Goal: Information Seeking & Learning: Check status

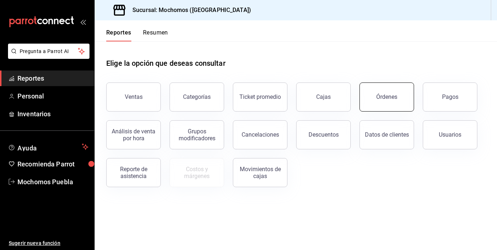
click at [374, 96] on button "Órdenes" at bounding box center [386, 97] width 55 height 29
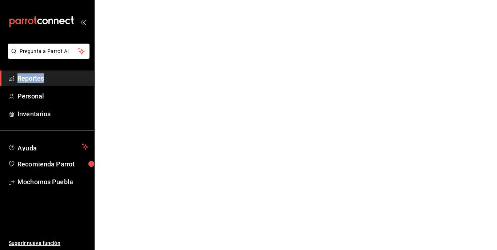
click at [374, 0] on html "Pregunta a Parrot AI Reportes Personal Inventarios Ayuda Recomienda Parrot Moch…" at bounding box center [248, 0] width 497 height 0
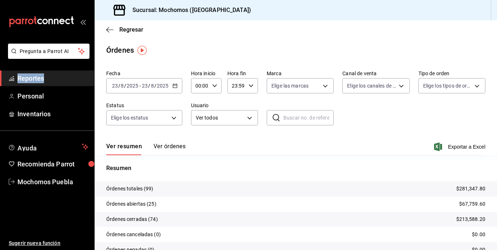
click at [130, 25] on div "Regresar" at bounding box center [296, 29] width 402 height 19
click at [126, 28] on span "Regresar" at bounding box center [131, 29] width 24 height 7
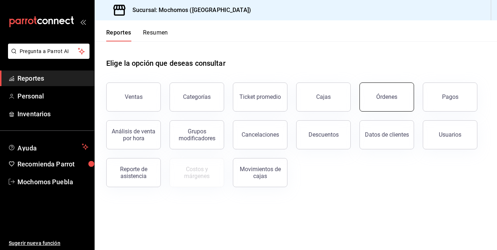
click at [371, 94] on button "Órdenes" at bounding box center [386, 97] width 55 height 29
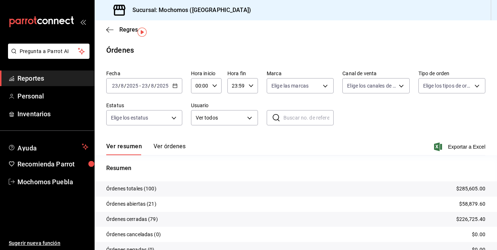
scroll to position [35, 0]
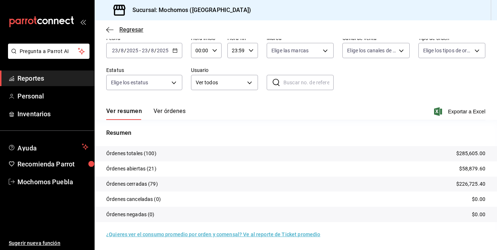
click at [127, 29] on span "Regresar" at bounding box center [131, 29] width 24 height 7
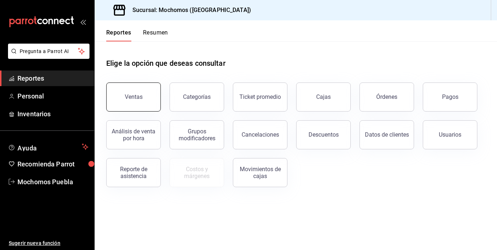
click at [144, 97] on button "Ventas" at bounding box center [133, 97] width 55 height 29
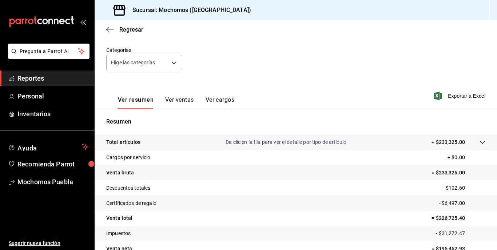
scroll to position [73, 0]
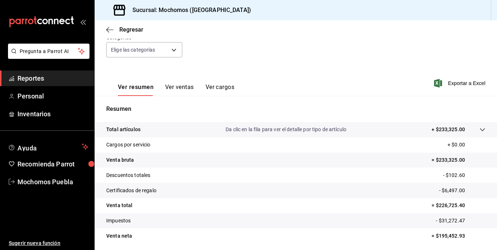
click at [181, 86] on button "Ver ventas" at bounding box center [179, 90] width 29 height 12
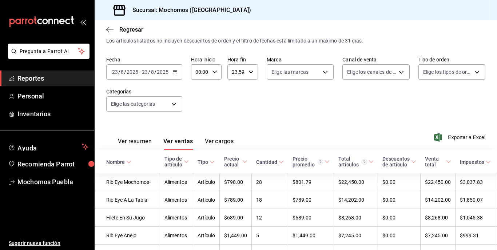
scroll to position [73, 0]
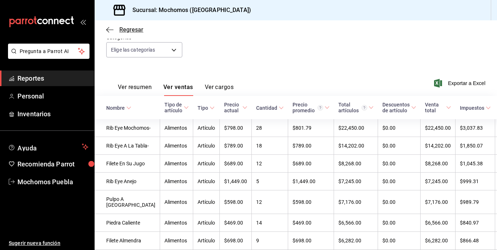
click at [138, 30] on span "Regresar" at bounding box center [131, 29] width 24 height 7
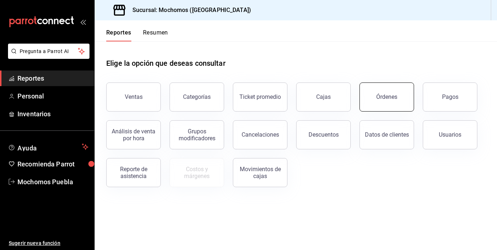
click at [394, 105] on button "Órdenes" at bounding box center [386, 97] width 55 height 29
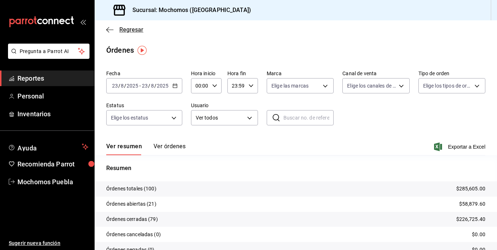
click at [121, 28] on span "Regresar" at bounding box center [131, 29] width 24 height 7
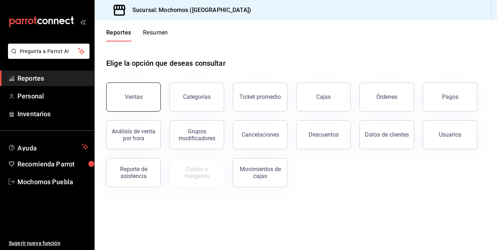
click at [143, 101] on button "Ventas" at bounding box center [133, 97] width 55 height 29
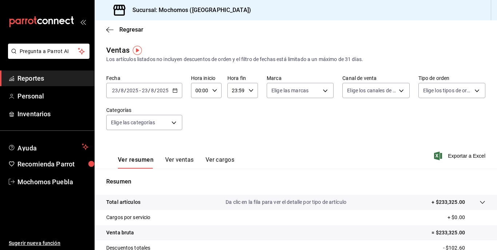
click at [175, 91] on icon "button" at bounding box center [174, 90] width 5 height 5
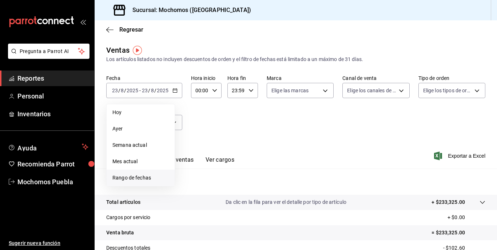
click at [134, 176] on span "Rango de fechas" at bounding box center [140, 178] width 56 height 8
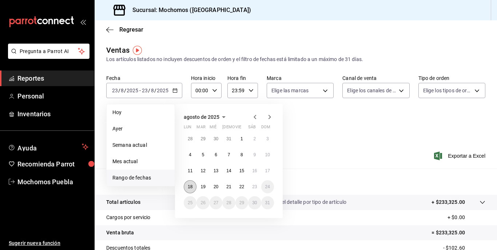
click at [188, 188] on abbr "18" at bounding box center [190, 186] width 5 height 5
click at [242, 185] on abbr "22" at bounding box center [241, 186] width 5 height 5
